Goal: Manage account settings

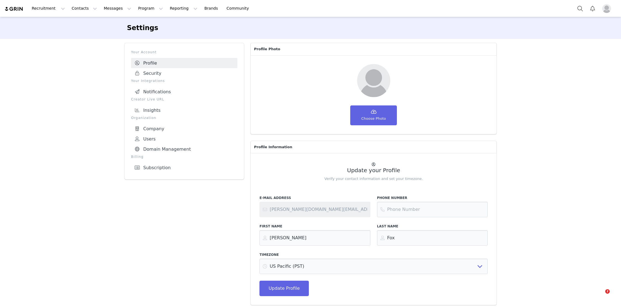
select select "America/Los_Angeles"
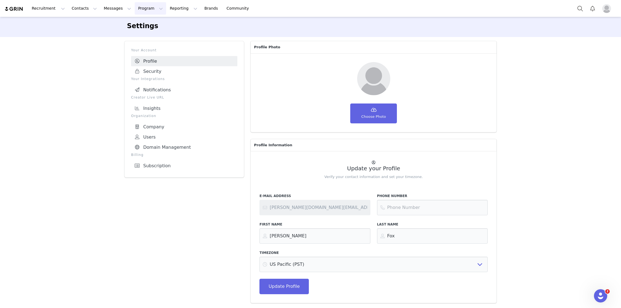
click at [139, 10] on button "Program Program" at bounding box center [150, 8] width 31 height 12
click at [138, 37] on p "Affiliates" at bounding box center [138, 35] width 17 height 6
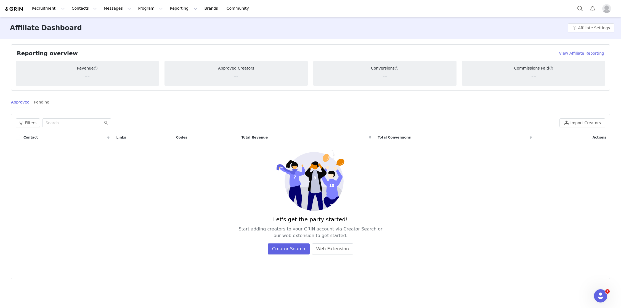
click at [122, 38] on div "Affiliate Dashboard Affiliate Settings" at bounding box center [310, 28] width 621 height 22
